Goal: Transaction & Acquisition: Obtain resource

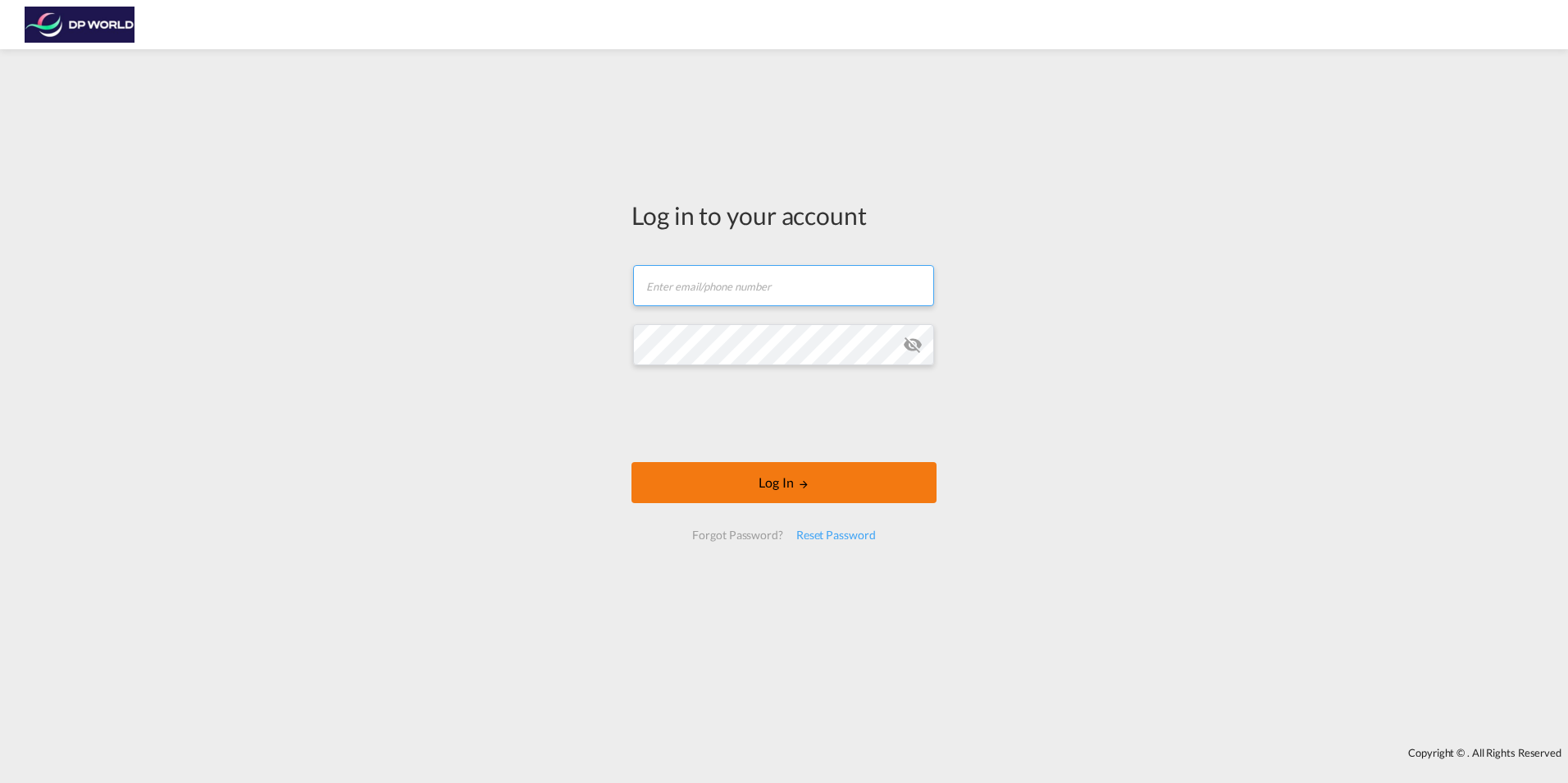
type input "[EMAIL_ADDRESS][PERSON_NAME][DOMAIN_NAME]"
click at [780, 486] on button "Log In" at bounding box center [784, 482] width 305 height 41
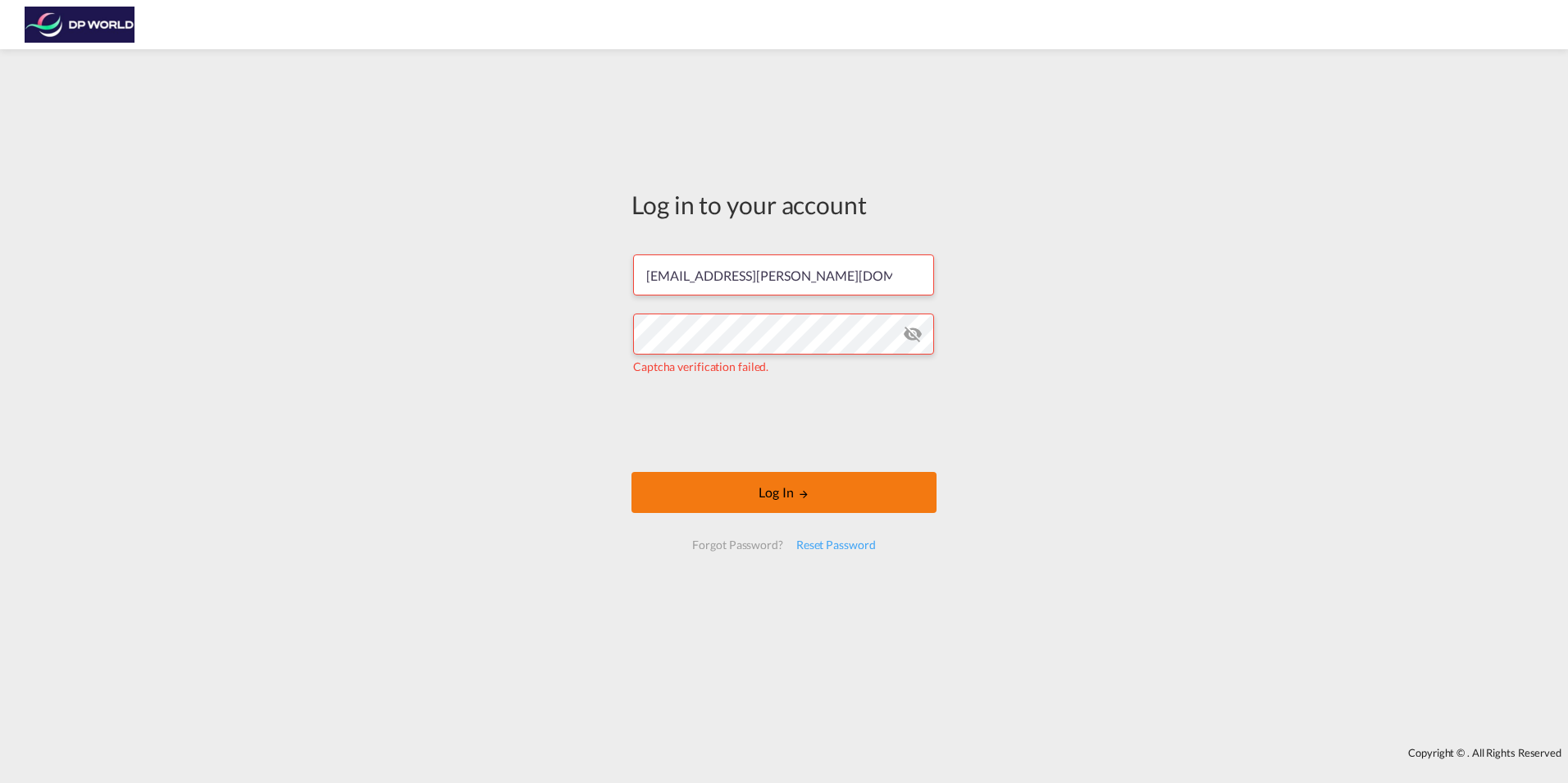
click at [778, 488] on button "Log In" at bounding box center [784, 492] width 305 height 41
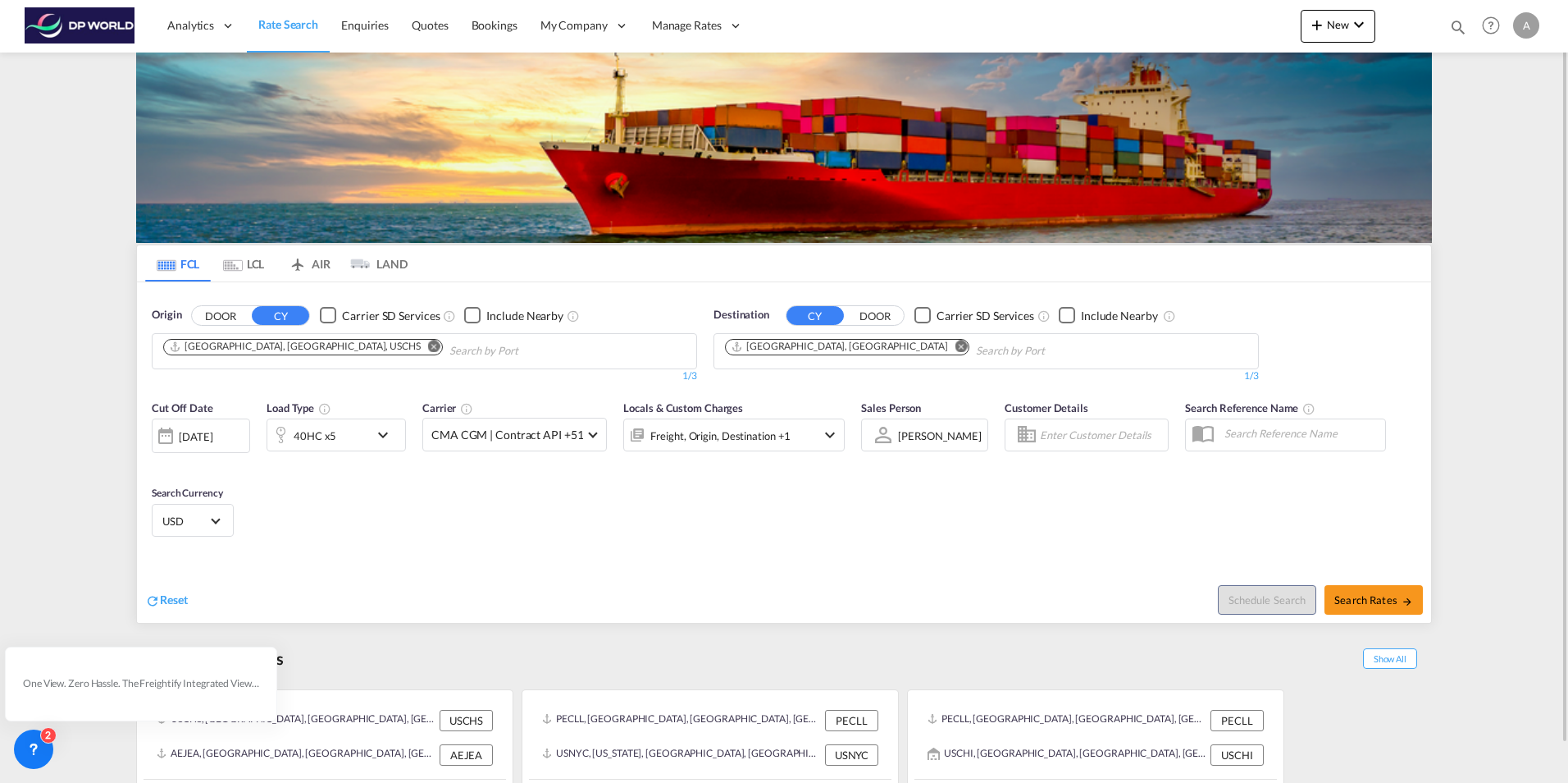
click at [428, 345] on md-icon "Remove" at bounding box center [434, 345] width 12 height 12
click at [178, 349] on body "Analytics Reports Dashboard Rate Search Enquiries Quotes Bookings" at bounding box center [784, 392] width 1568 height 783
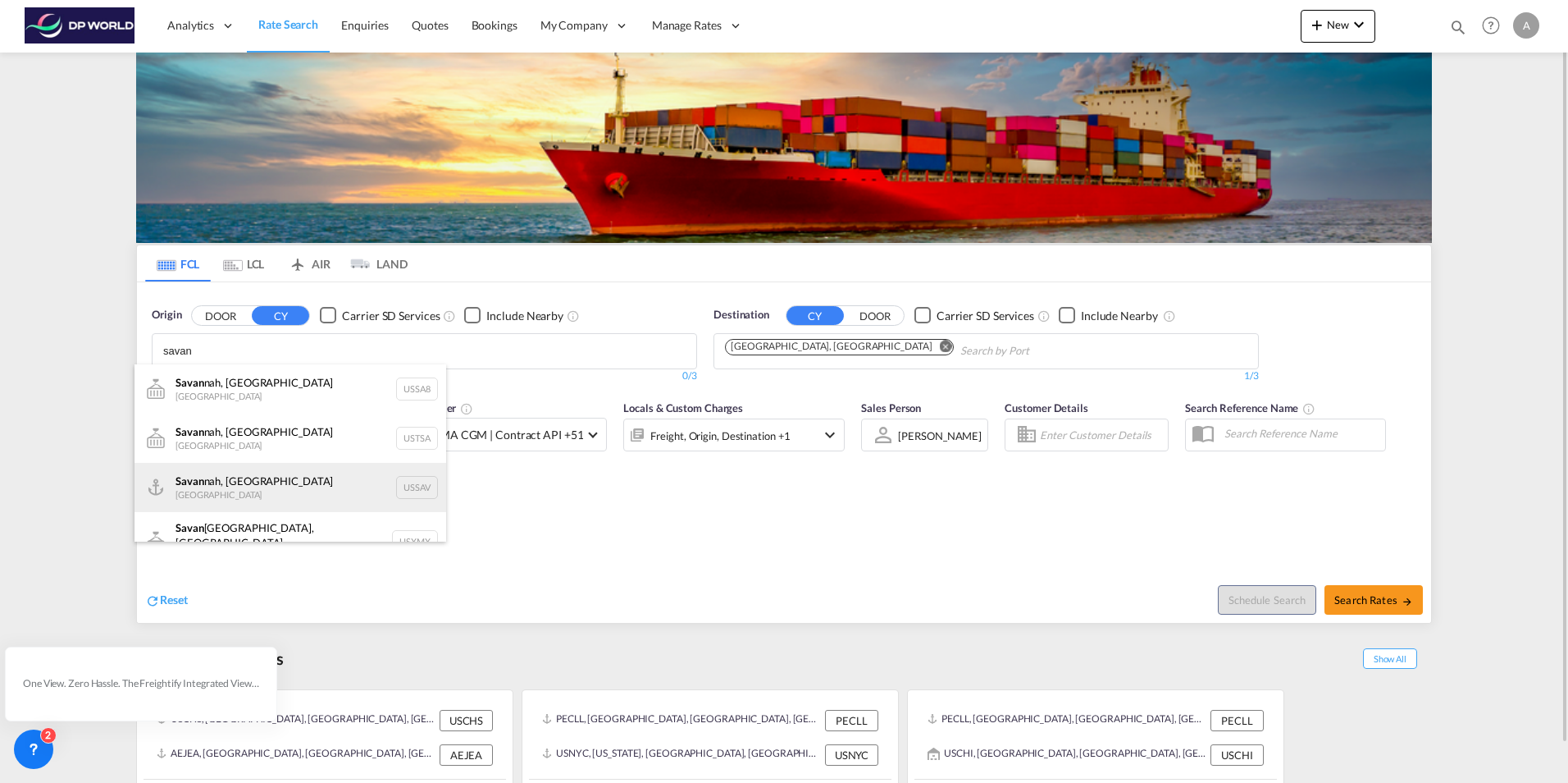
type input "savan"
click at [182, 479] on div "Savan nah, GA United States USSAV" at bounding box center [290, 487] width 312 height 49
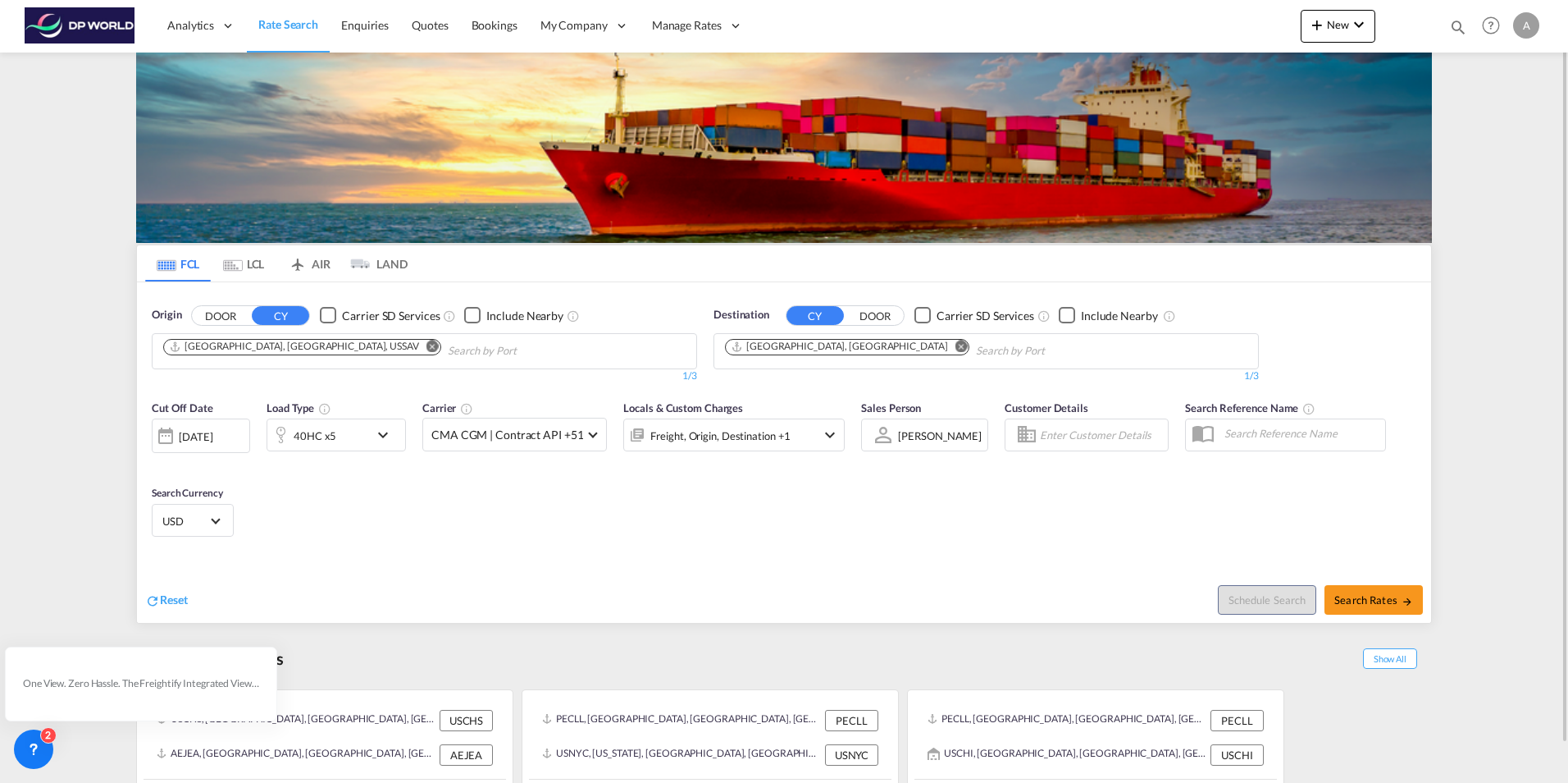
click at [956, 342] on md-icon "Remove" at bounding box center [961, 345] width 12 height 12
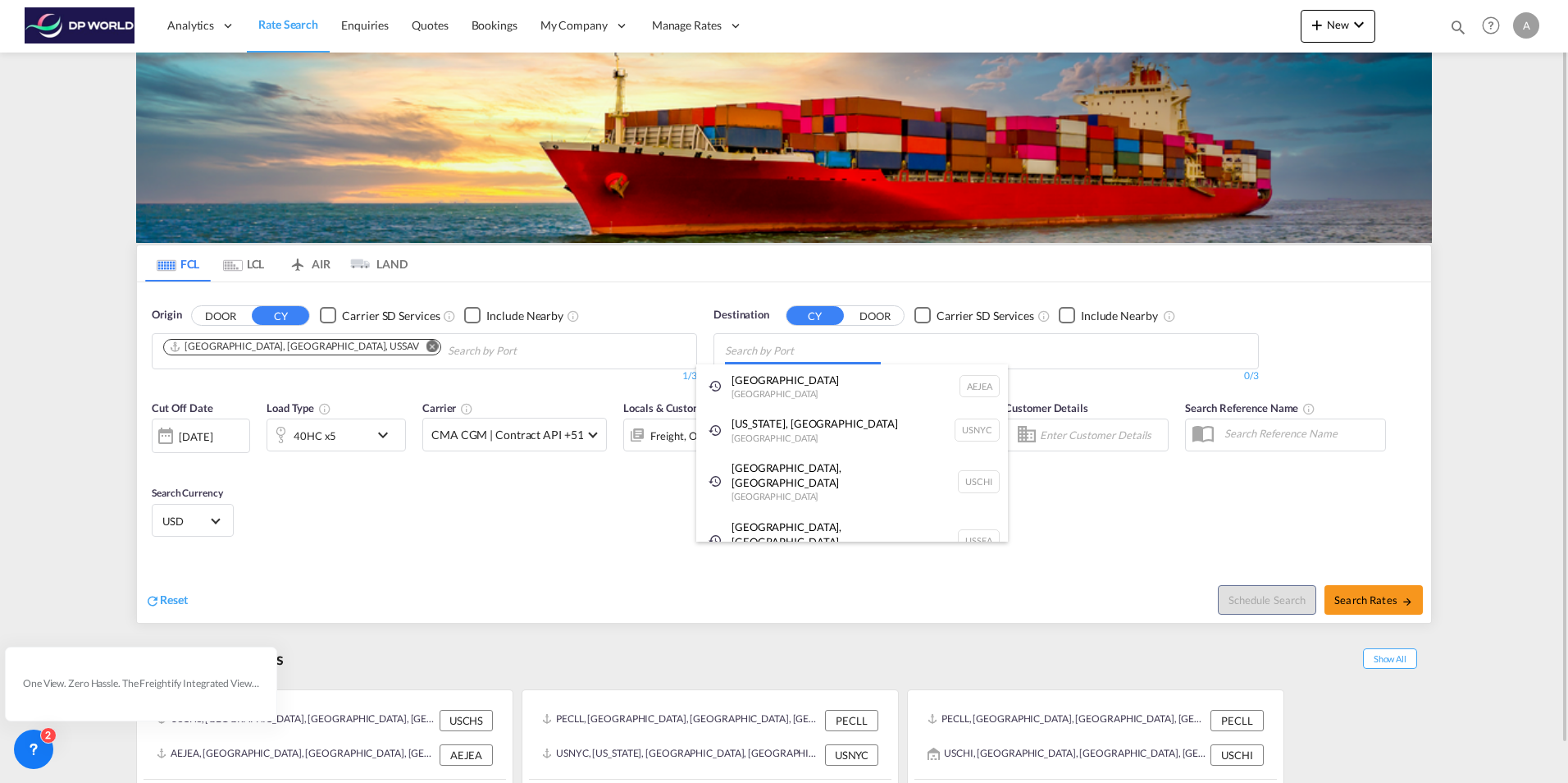
click at [731, 345] on body "Analytics Reports Dashboard Rate Search Enquiries Quotes Bookings" at bounding box center [784, 392] width 1568 height 783
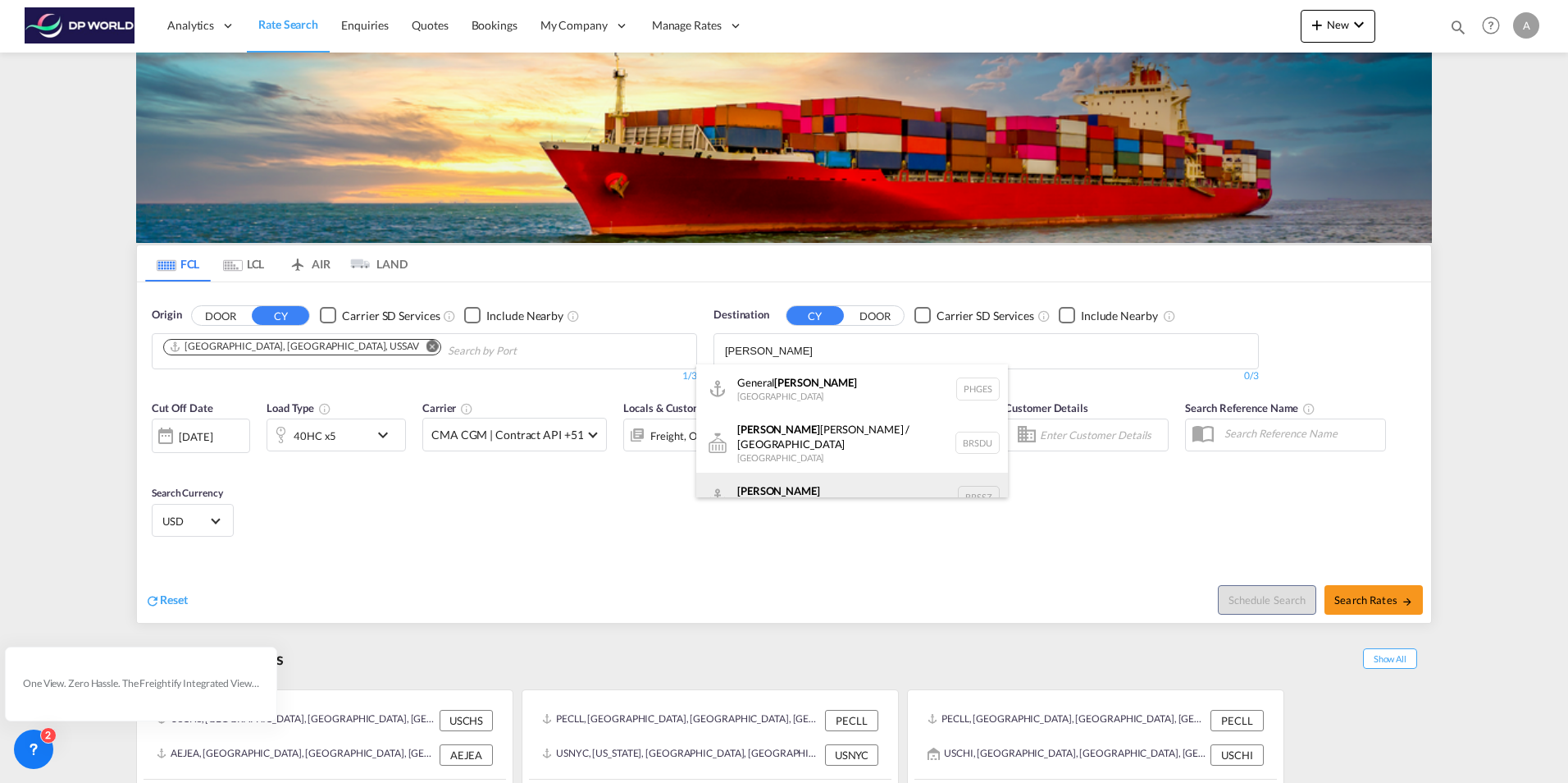
type input "santos"
click at [756, 482] on div "Santos Brazil BRSSZ" at bounding box center [852, 497] width 312 height 49
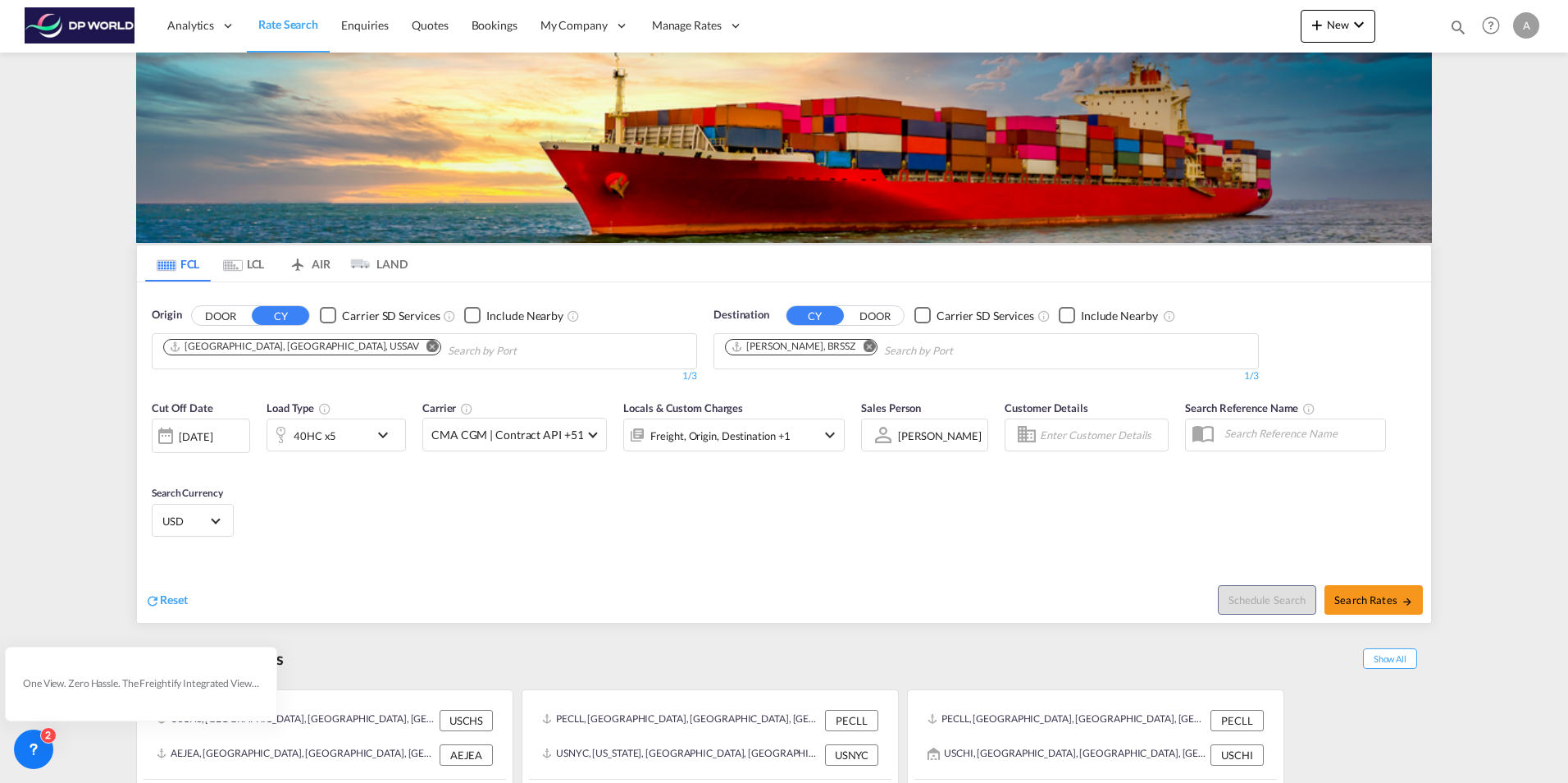
click at [426, 344] on md-icon "Remove" at bounding box center [432, 345] width 12 height 12
click at [179, 349] on input "Chips input." at bounding box center [241, 351] width 155 height 26
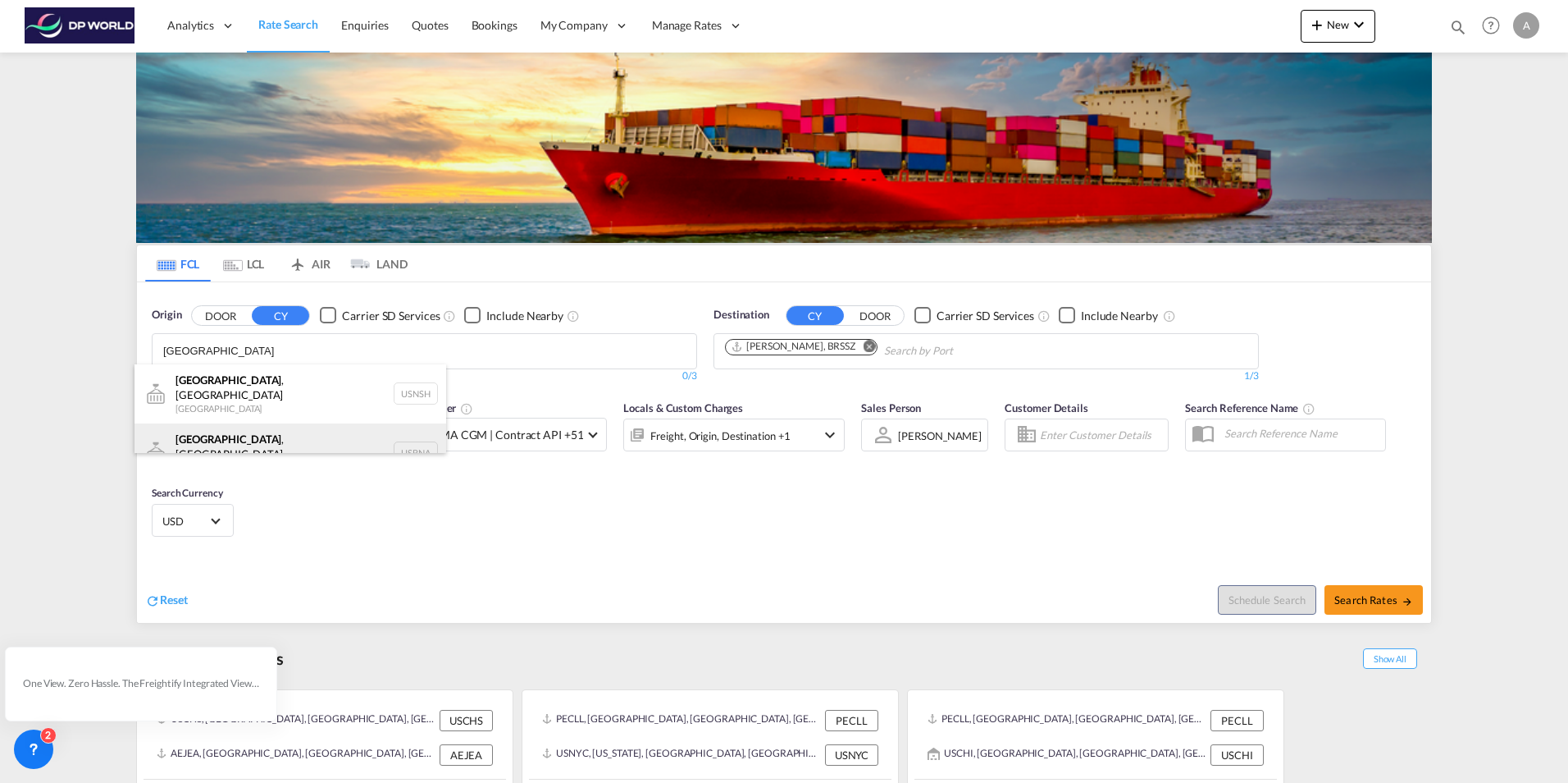
type input "nashville"
click at [211, 431] on div "Nashville , TN United States USBNA" at bounding box center [290, 453] width 312 height 59
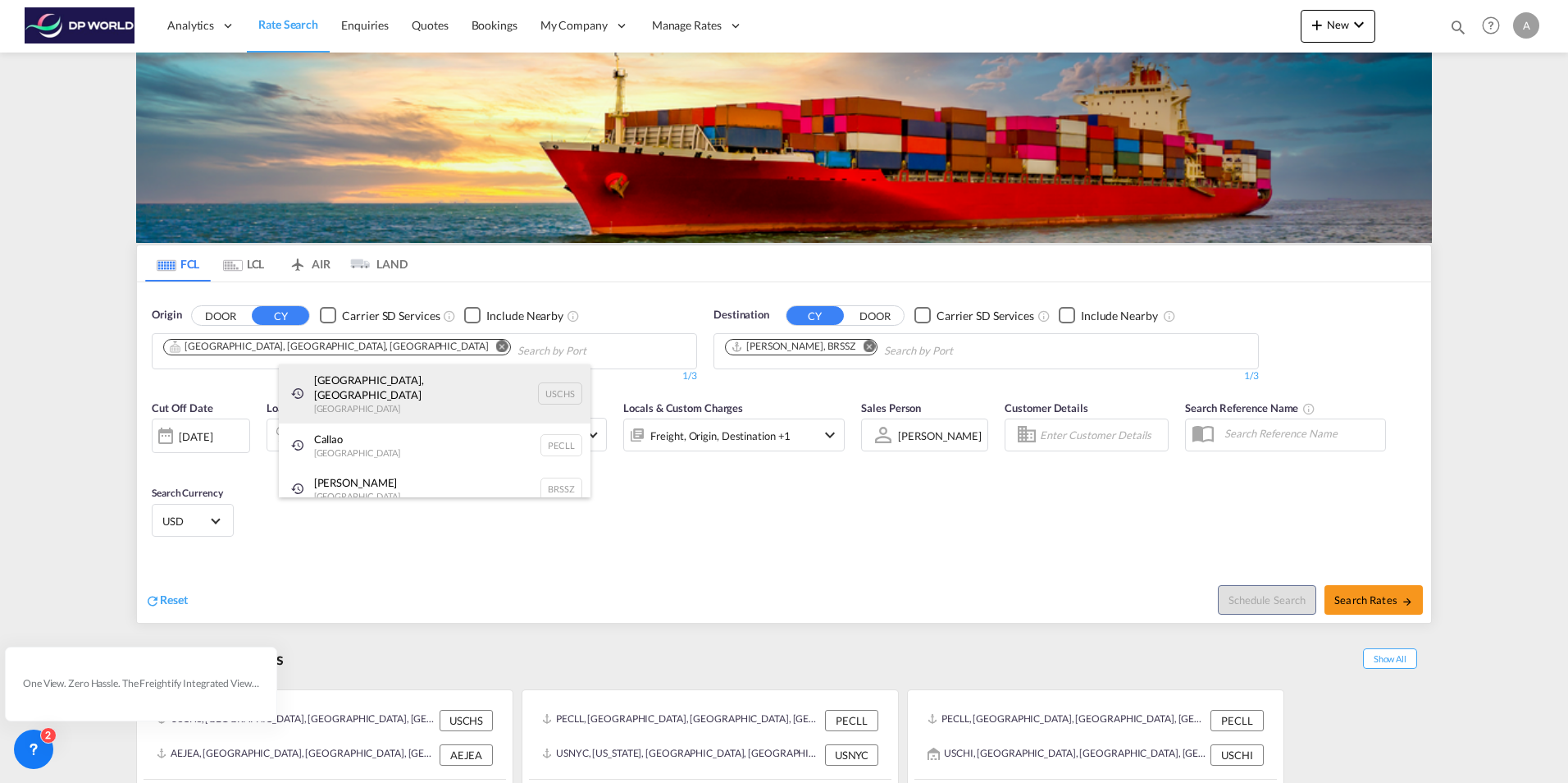
click at [340, 387] on div "Charleston, SC United States USCHS" at bounding box center [434, 394] width 312 height 59
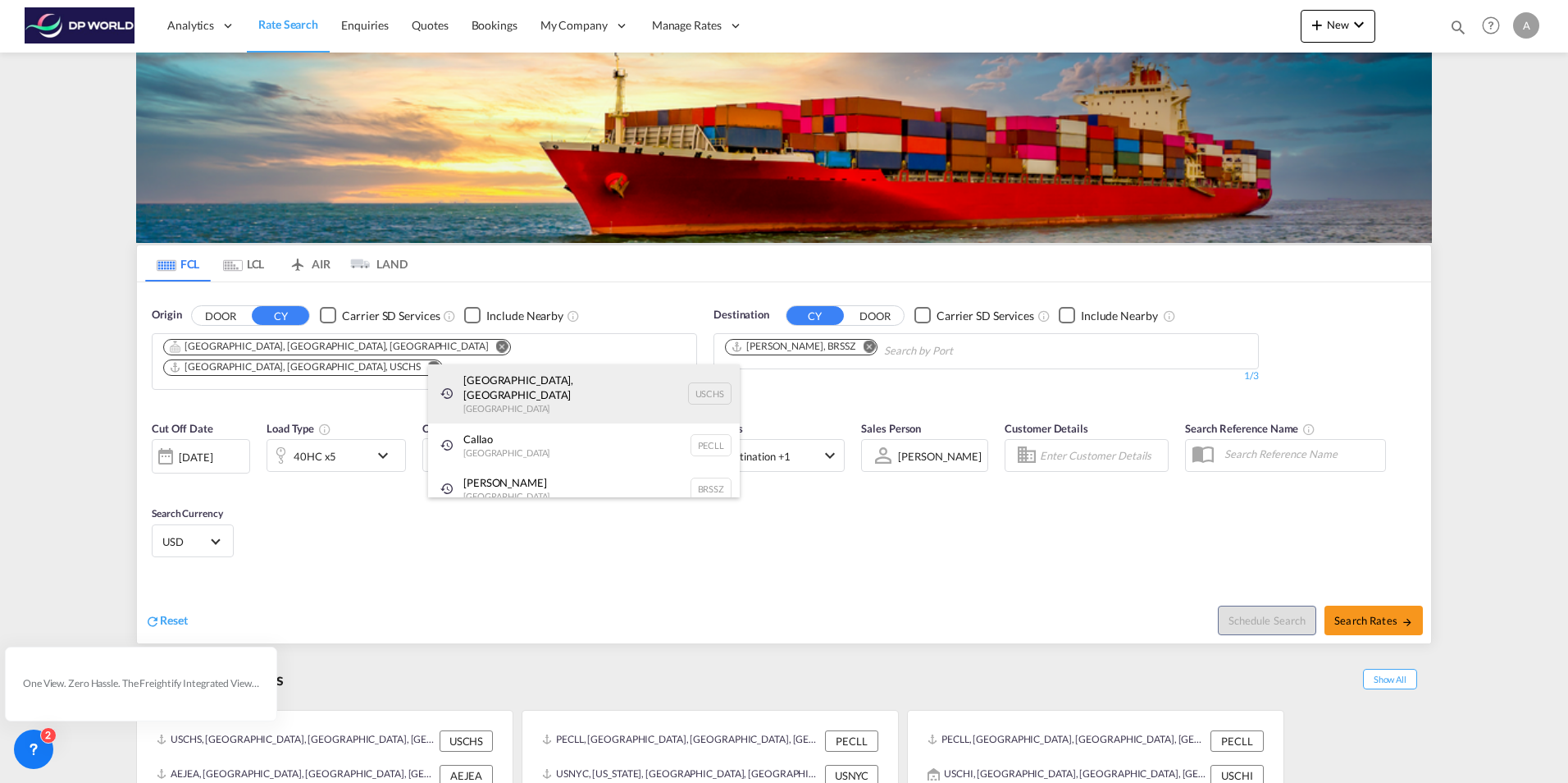
click at [491, 384] on div "Charleston, SC United States USCHS" at bounding box center [584, 394] width 312 height 59
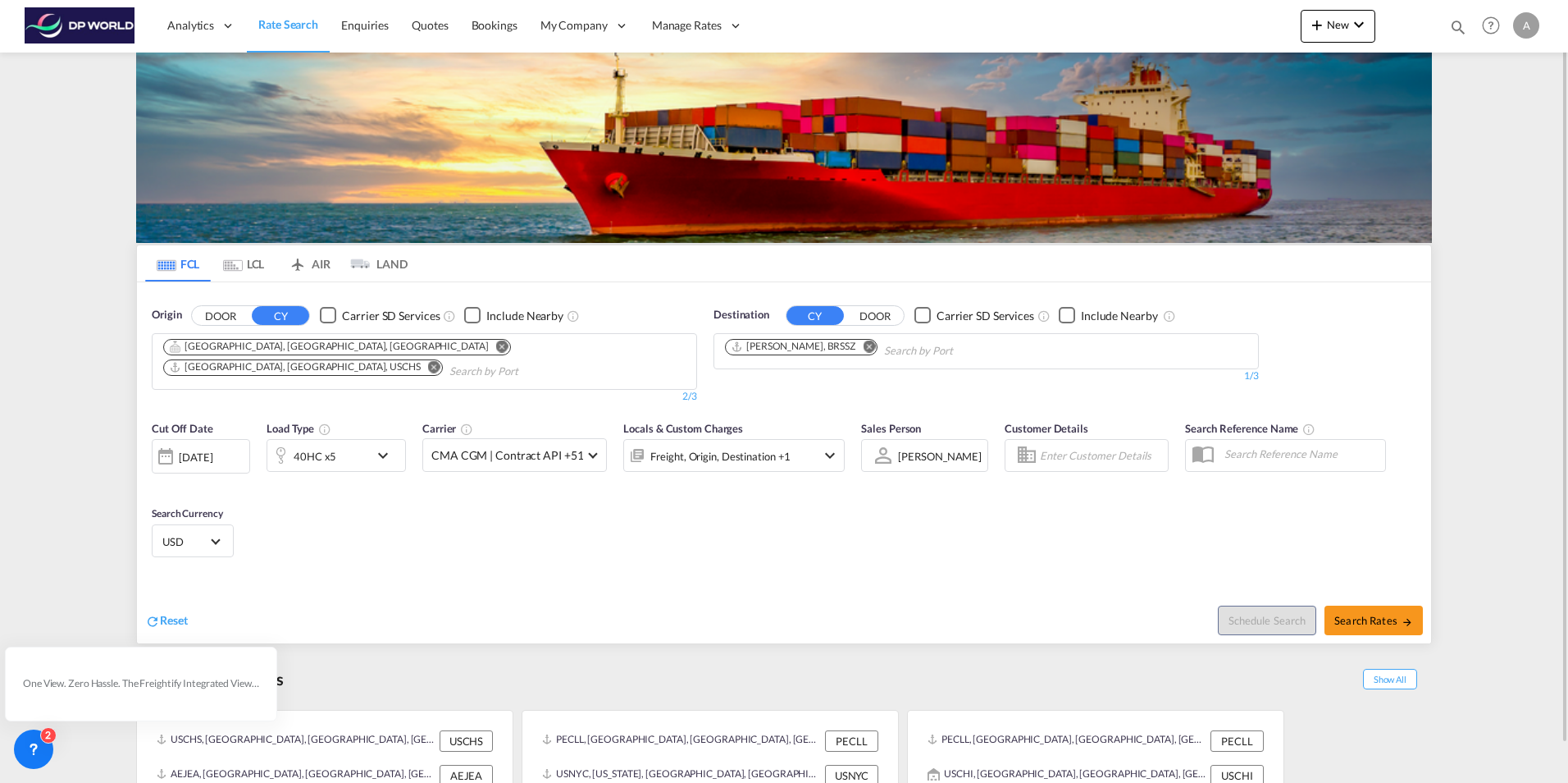
click at [384, 445] on md-icon "icon-chevron-down" at bounding box center [387, 454] width 28 height 19
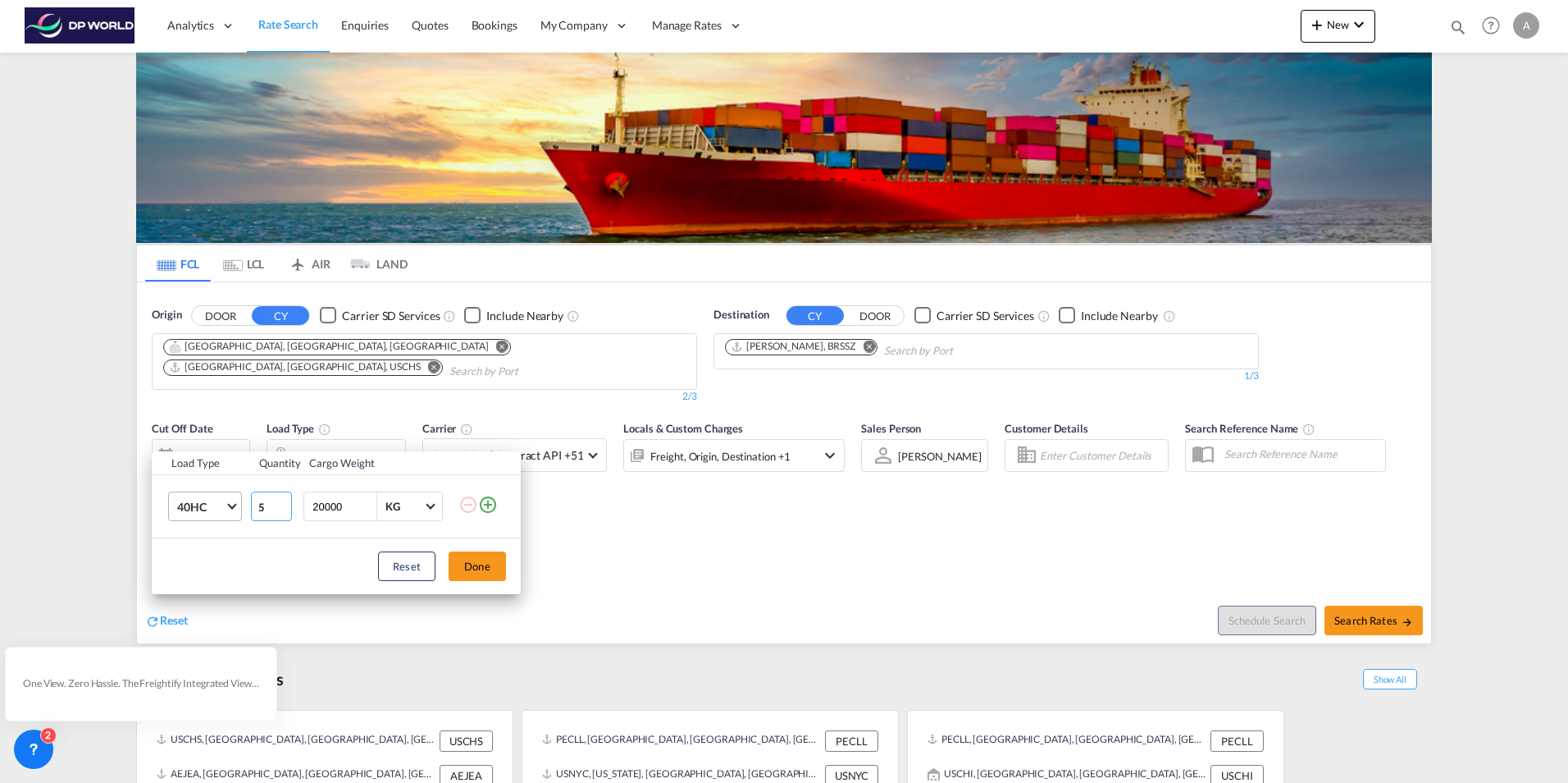
drag, startPoint x: 266, startPoint y: 506, endPoint x: 241, endPoint y: 503, distance: 25.2
click at [241, 503] on tr "40HC 20GP 40GP 40HC 45HC 20RE 40RE 40HR 20OT 40OT 20FR 40FR 40NR 20NR 45S 20TK …" at bounding box center [336, 506] width 369 height 63
type input "1"
click at [477, 565] on button "Done" at bounding box center [477, 566] width 57 height 30
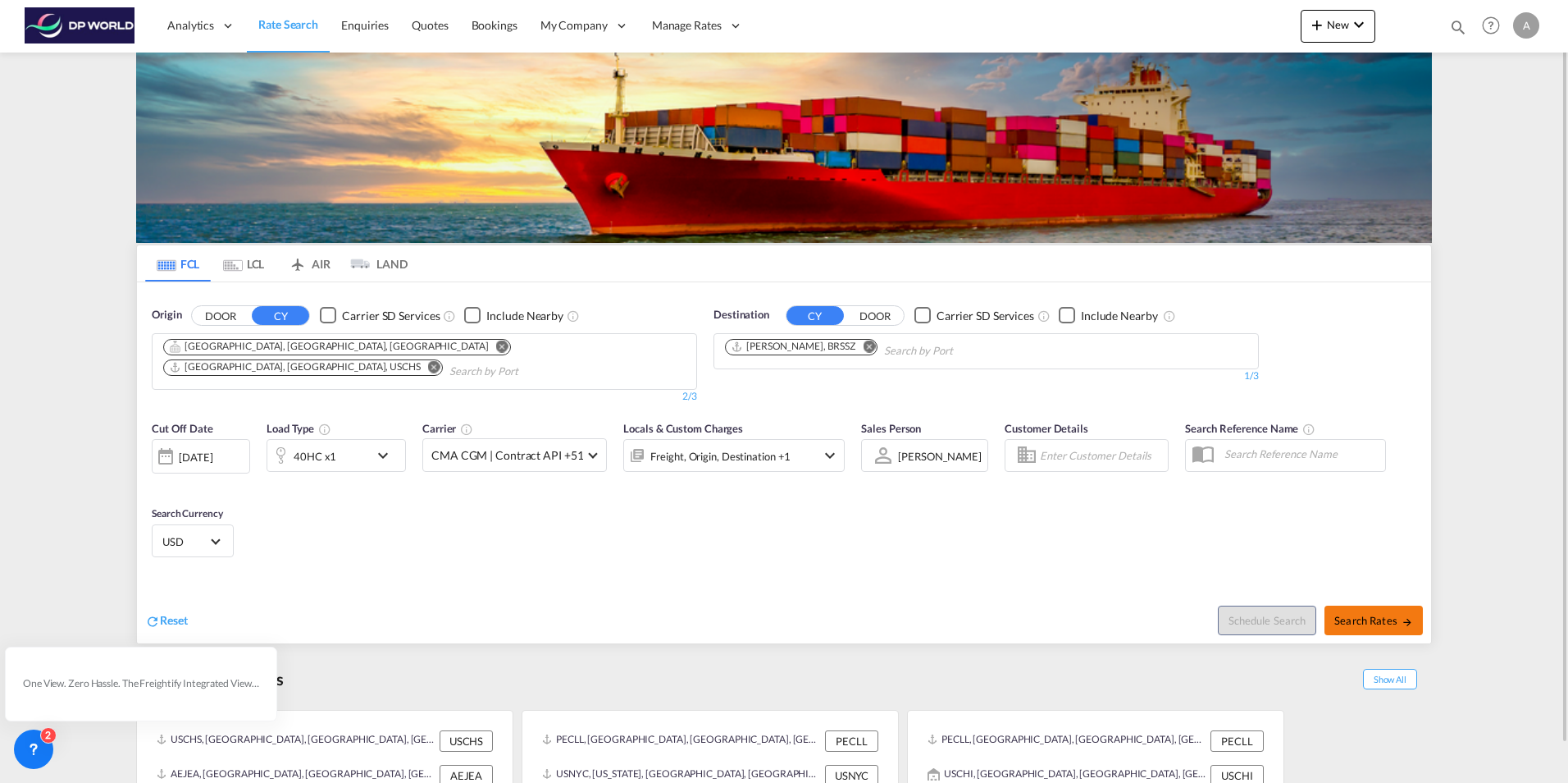
click at [1364, 614] on span "Search Rates" at bounding box center [1374, 620] width 79 height 13
type input "USBNA,USCHS to BRSSZ / [DATE]"
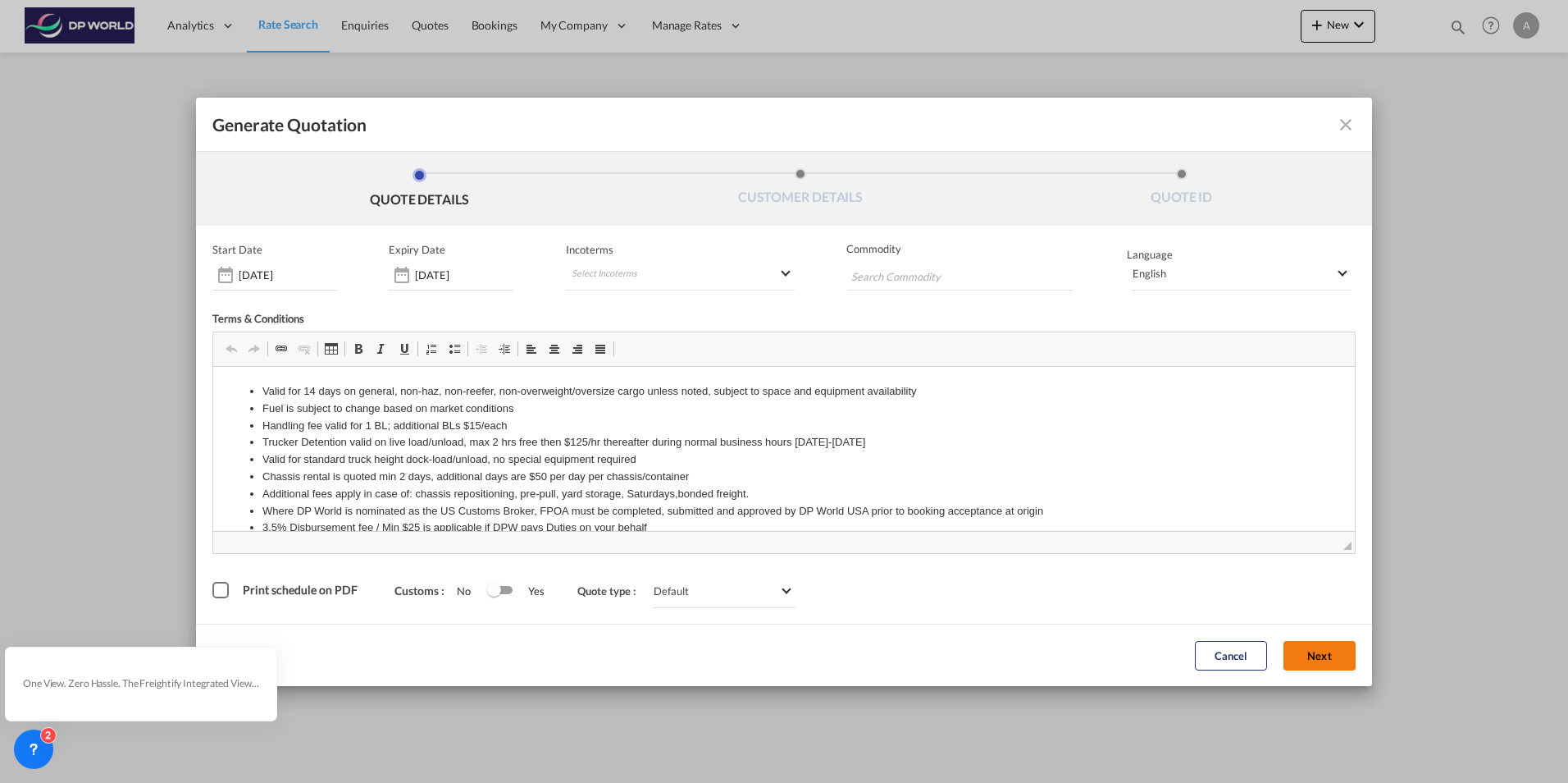
click at [1313, 652] on button "Next" at bounding box center [1320, 655] width 72 height 30
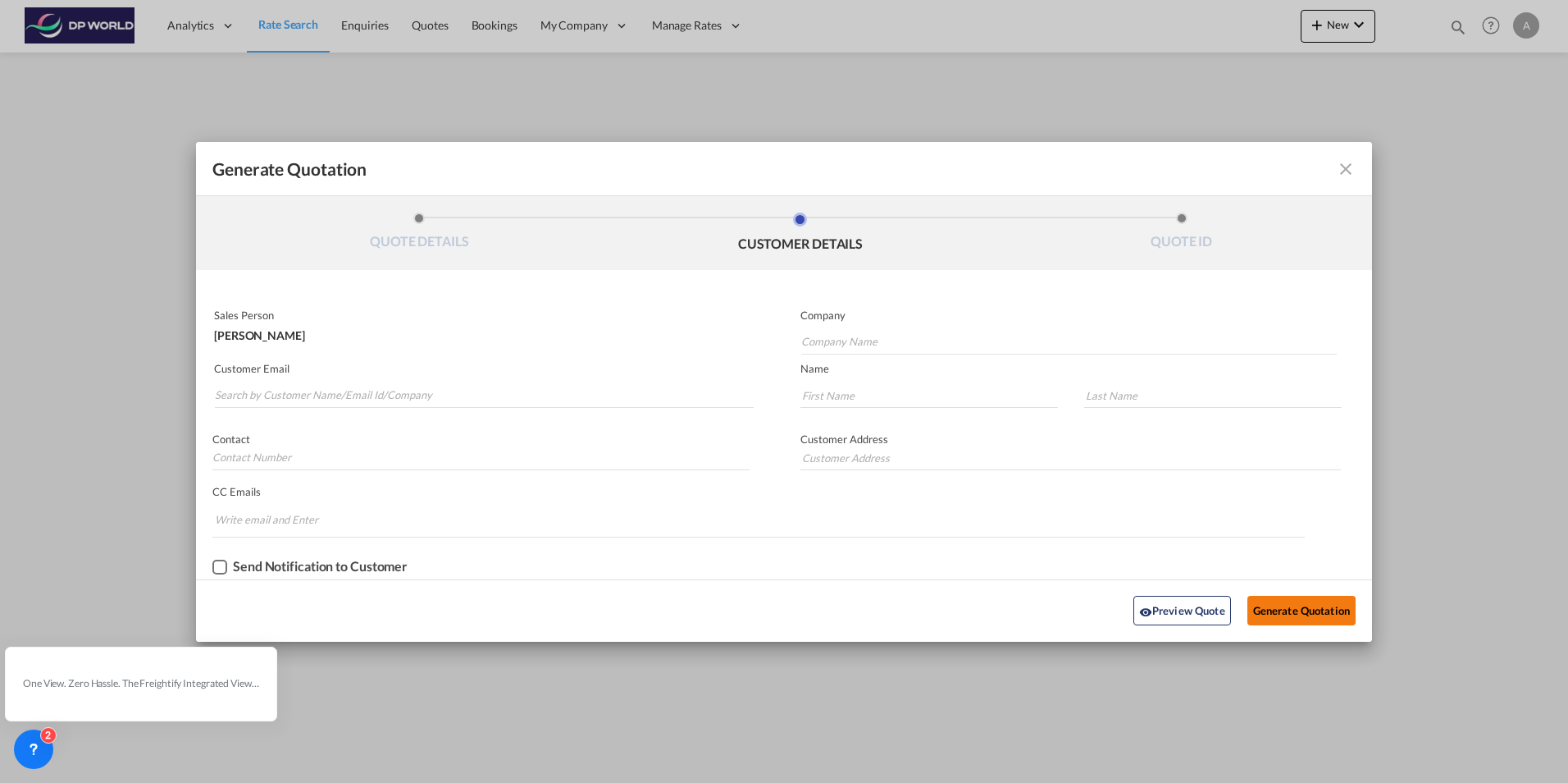
click at [1284, 615] on button "Generate Quotation" at bounding box center [1302, 611] width 108 height 30
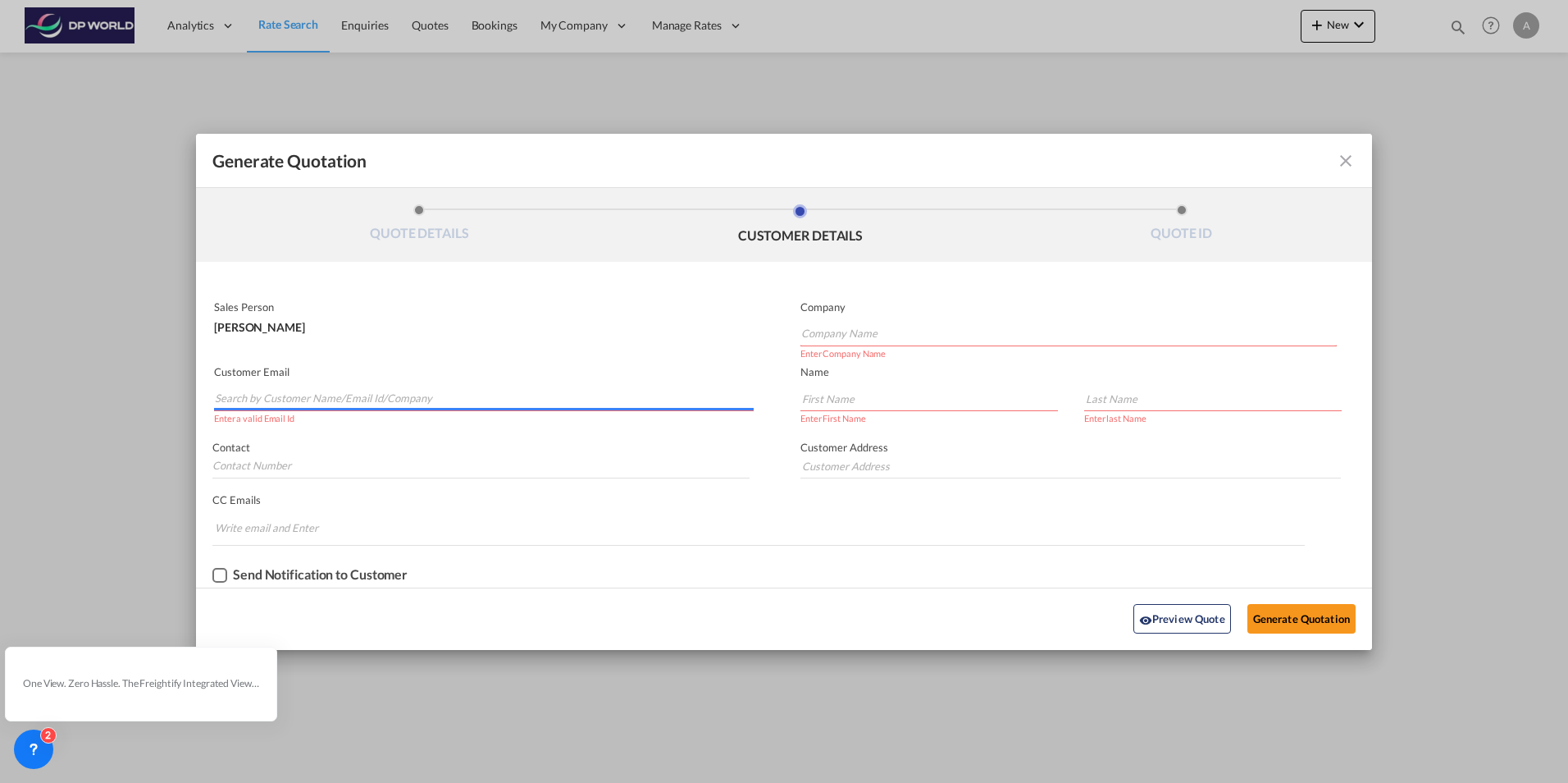
click at [231, 394] on input "Search by Customer Name/Email Id/Company" at bounding box center [484, 399] width 539 height 25
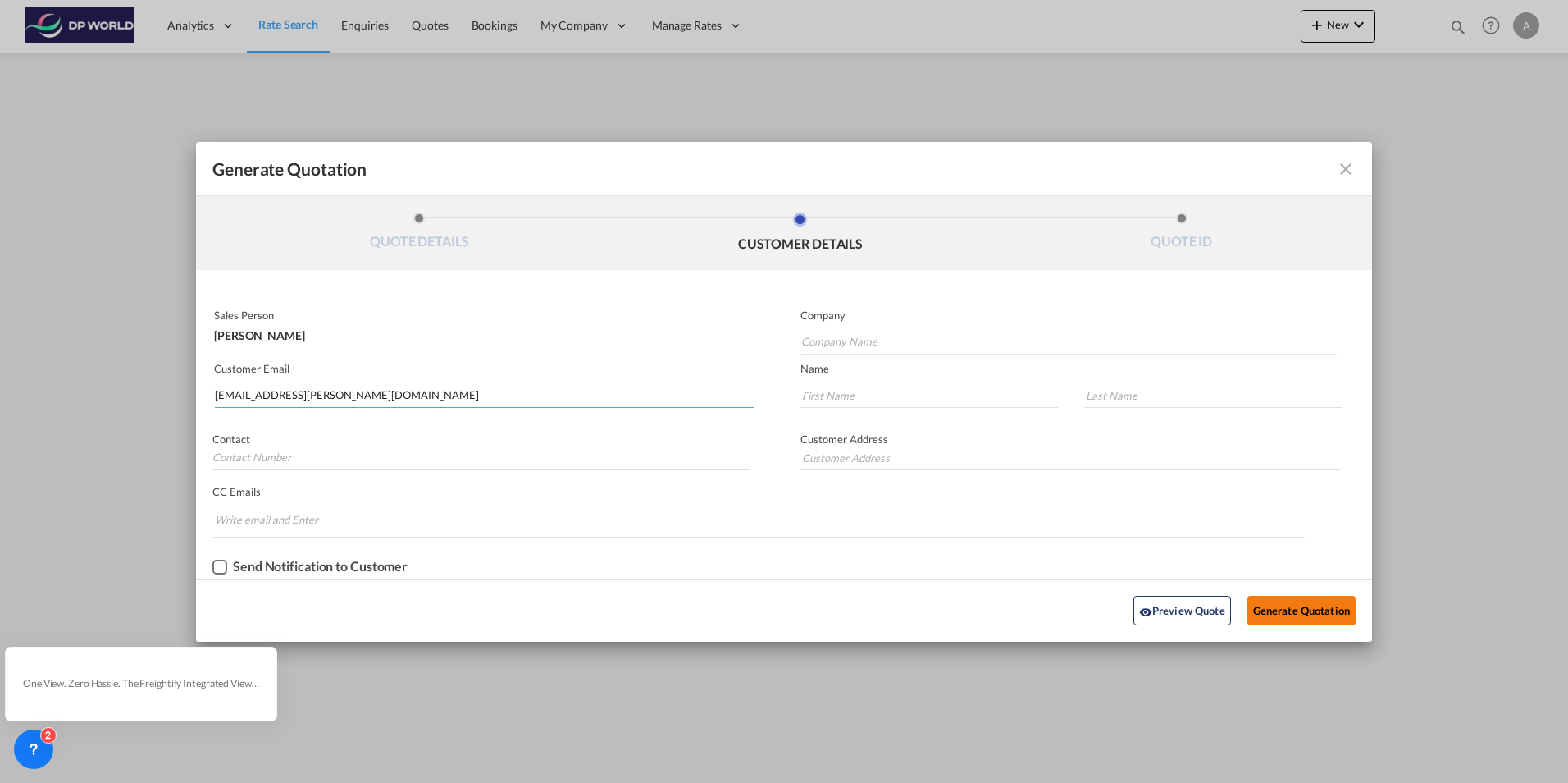
type input "ada.fernandez@dpworld.com"
click at [1291, 610] on button "Generate Quotation" at bounding box center [1302, 611] width 108 height 30
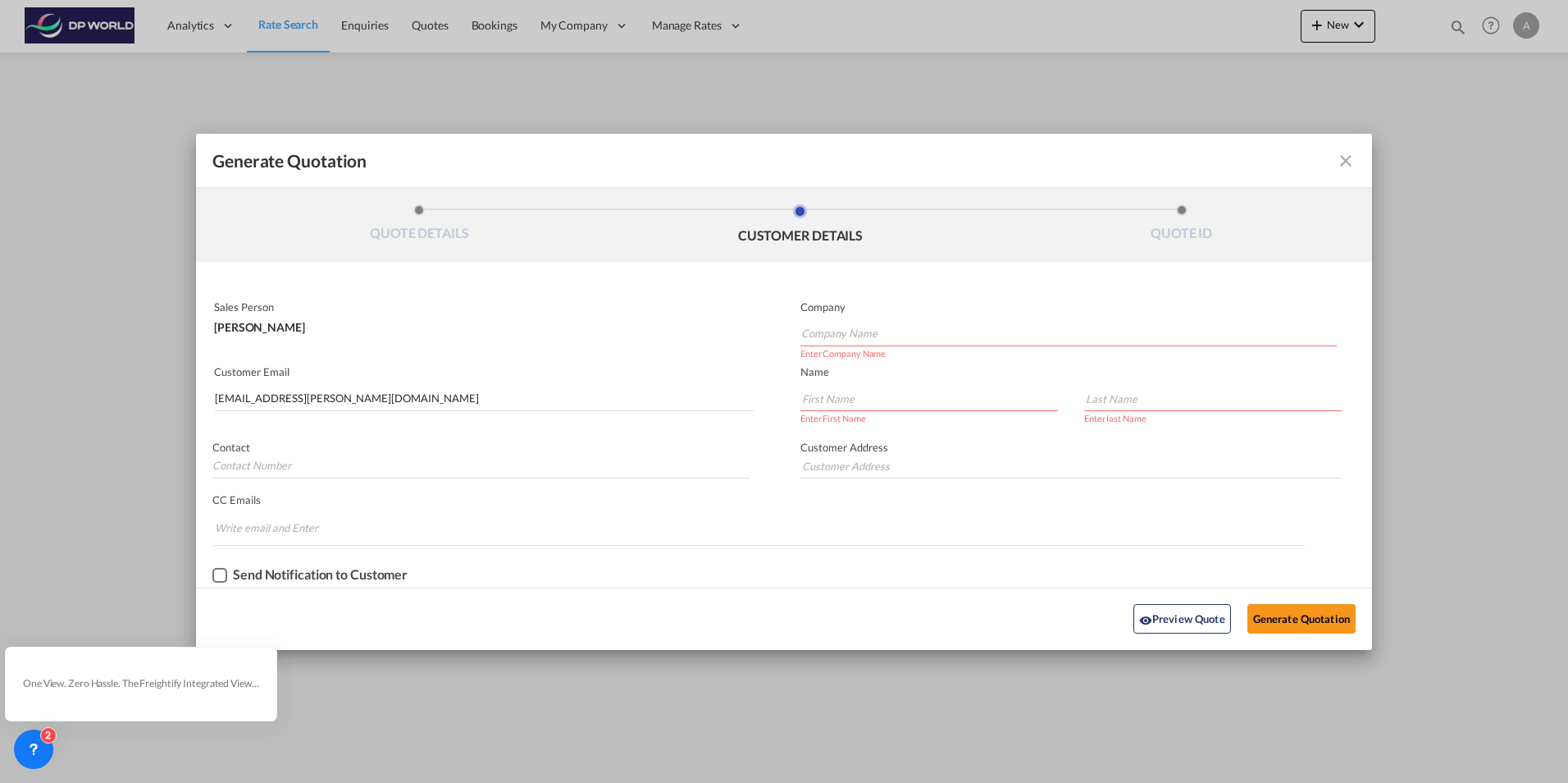
click at [833, 327] on input "Company Name" at bounding box center [1068, 334] width 536 height 25
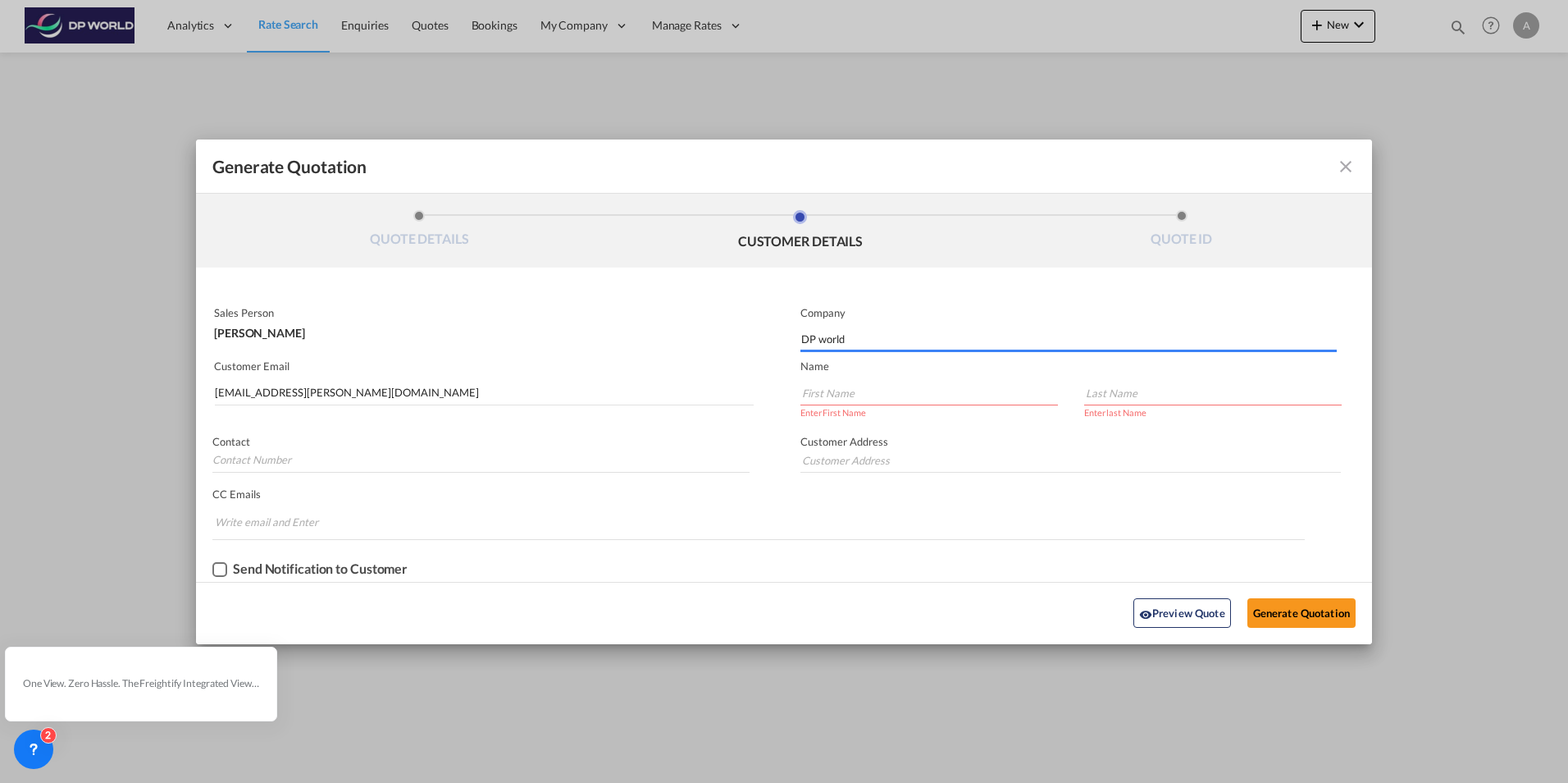
type input "DP world"
click at [823, 394] on input "Generate QuotationQUOTE ..." at bounding box center [929, 392] width 257 height 25
type input "ADA"
click at [1087, 392] on input "Generate QuotationQUOTE ..." at bounding box center [1213, 392] width 257 height 25
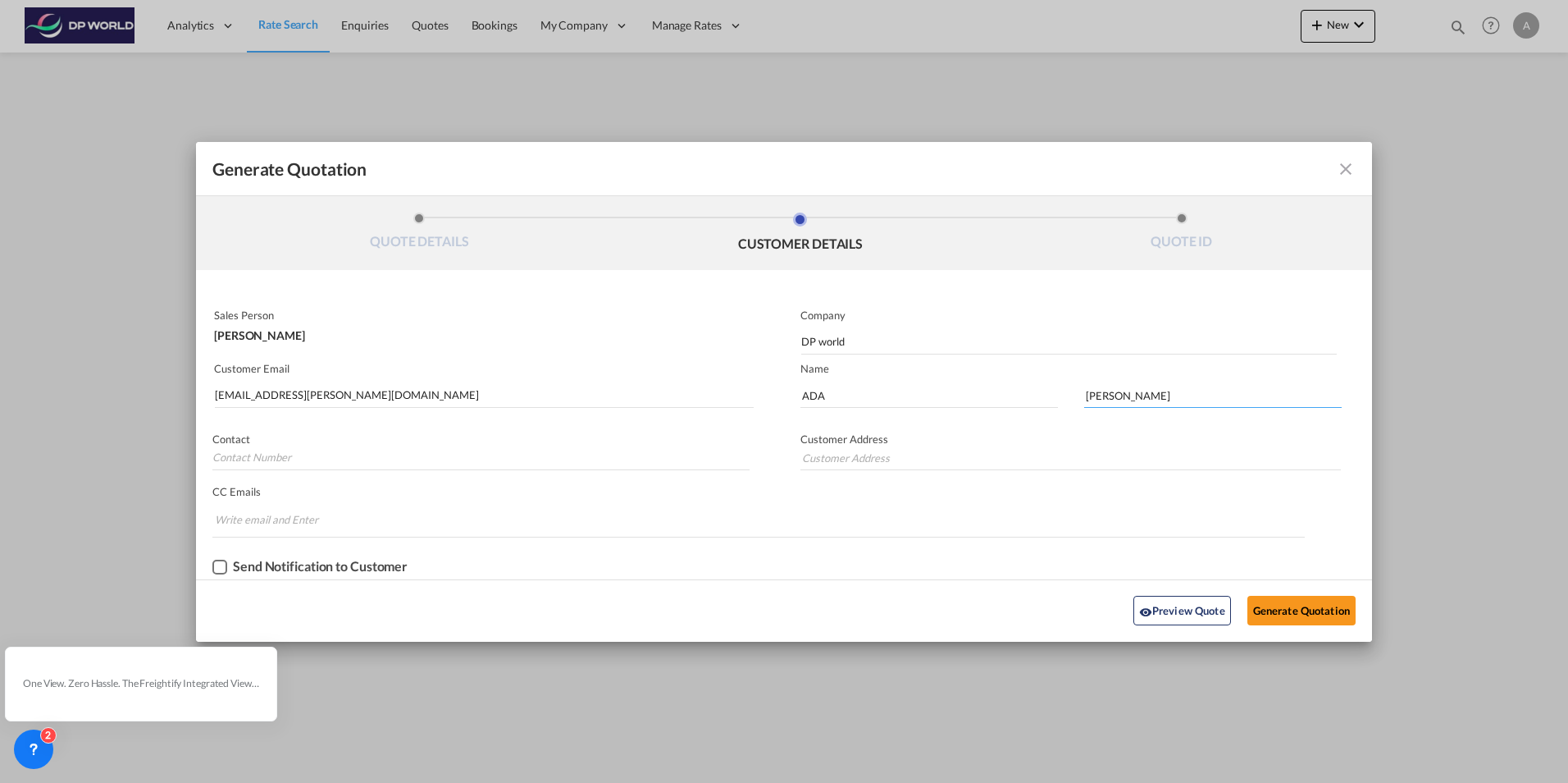
type input "Fernandez"
click at [1081, 440] on md-input-container "Customer Address" at bounding box center [1064, 453] width 559 height 45
click at [1283, 610] on button "Generate Quotation" at bounding box center [1302, 611] width 108 height 30
click at [721, 394] on input "ada.fernandez@dpworld.com" at bounding box center [484, 395] width 539 height 25
click at [832, 450] on input "Generate QuotationQUOTE ..." at bounding box center [1070, 457] width 540 height 25
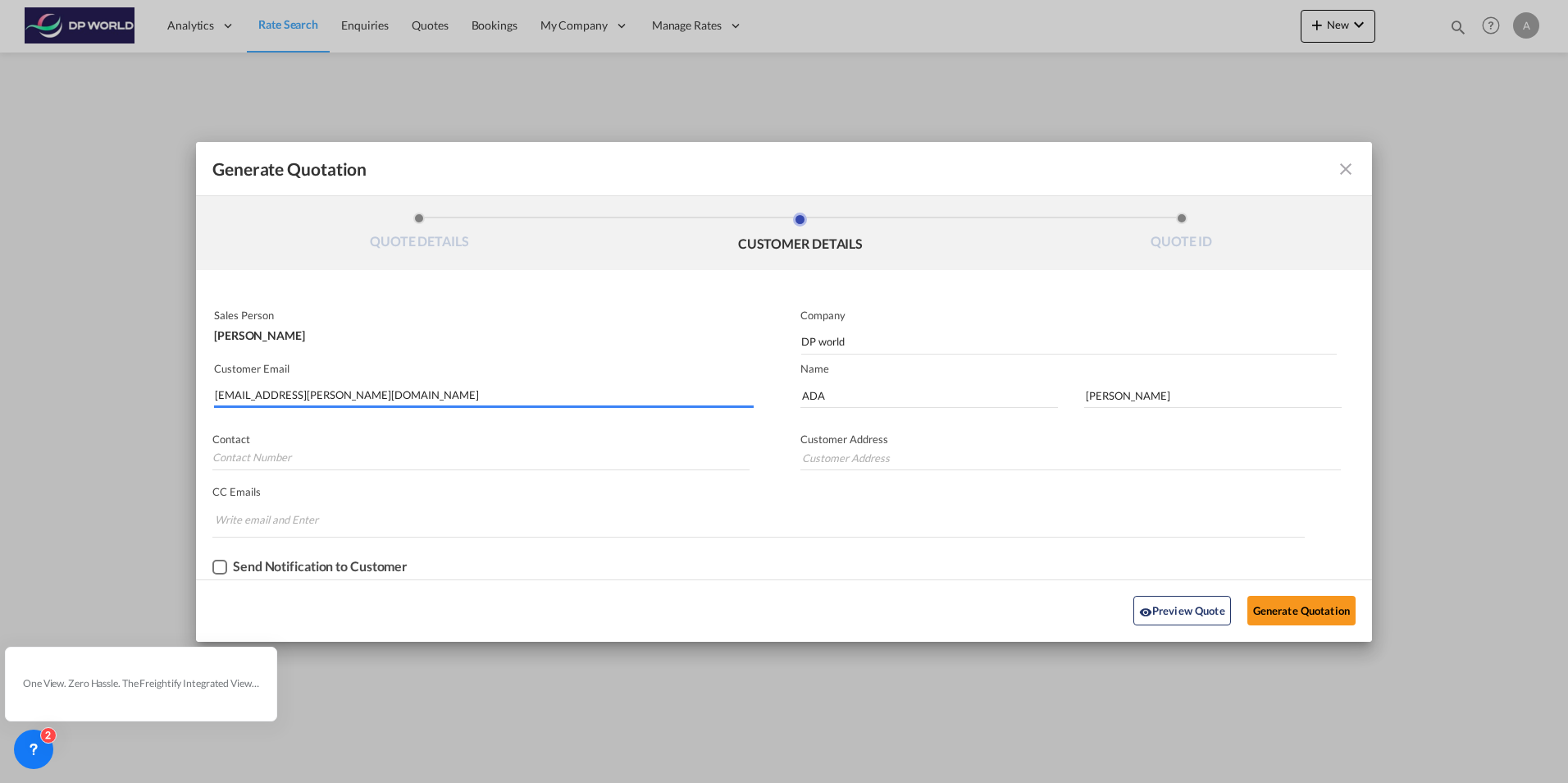
click at [292, 399] on input "ada.fernandez@dpworld.com" at bounding box center [484, 395] width 539 height 25
click at [300, 332] on div "[PERSON_NAME]" at bounding box center [481, 331] width 536 height 19
click at [292, 337] on div "[PERSON_NAME]" at bounding box center [481, 331] width 536 height 19
click at [244, 516] on input "Chips input." at bounding box center [276, 519] width 123 height 26
click at [242, 451] on input "Generate QuotationQUOTE ..." at bounding box center [481, 457] width 537 height 25
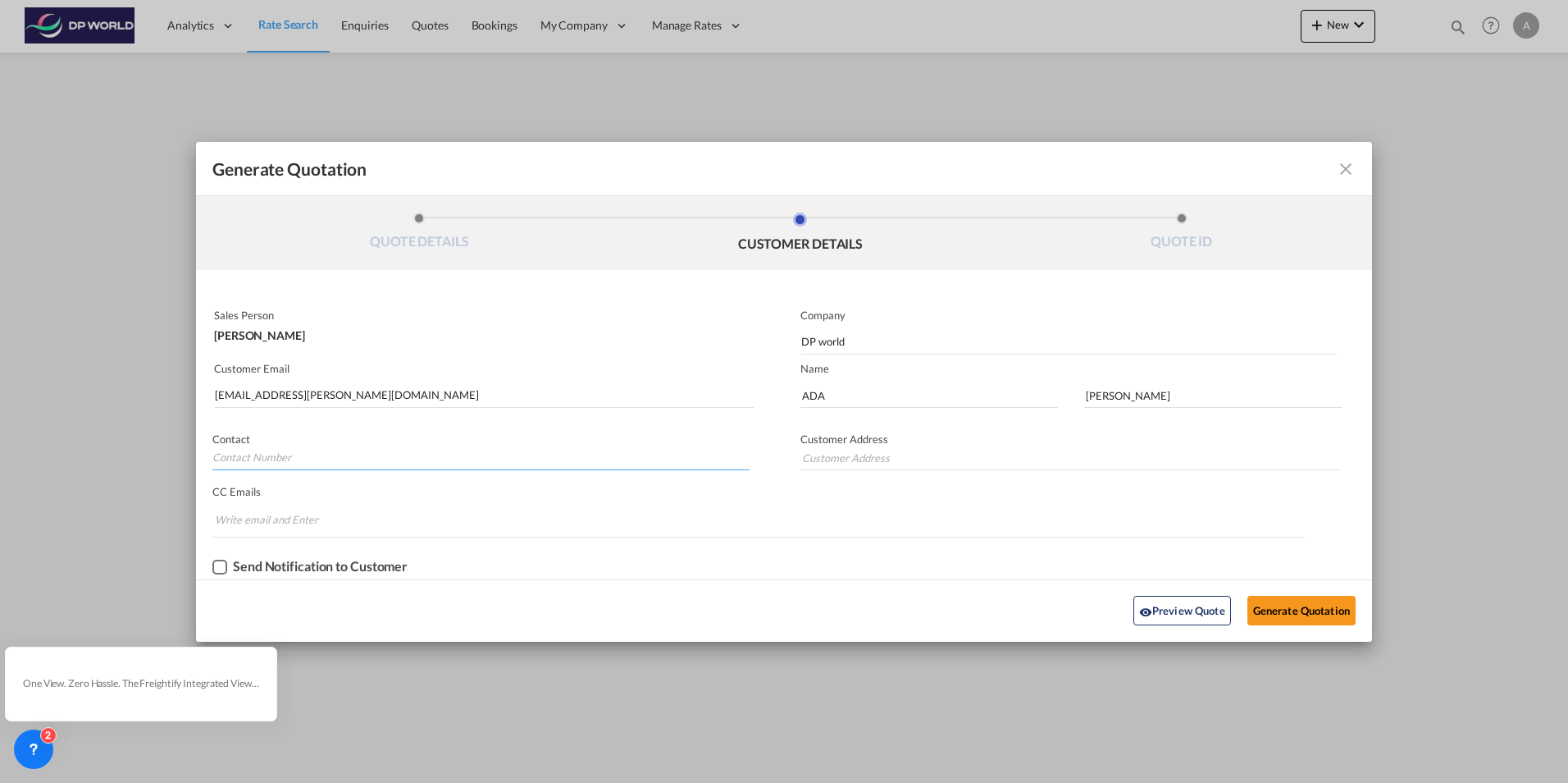
click at [426, 449] on input "Generate QuotationQUOTE ..." at bounding box center [481, 457] width 537 height 25
click at [722, 527] on md-chips-wrap "Chips container. Enter the text area, then type text, and press enter to add a …" at bounding box center [759, 520] width 1093 height 32
click at [1161, 607] on button "Preview Quote" at bounding box center [1182, 611] width 98 height 30
